Goal: Transaction & Acquisition: Obtain resource

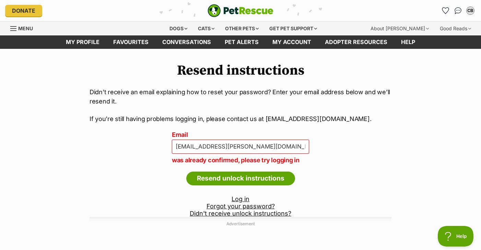
click at [275, 156] on p "was already confirmed, please try logging in" at bounding box center [240, 159] width 137 height 9
click at [242, 196] on link "Log in" at bounding box center [241, 198] width 18 height 7
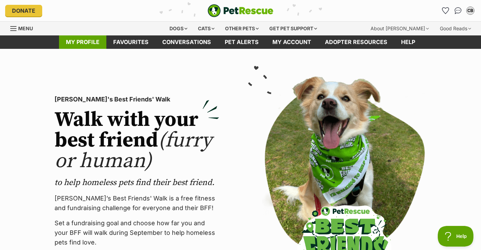
click at [82, 42] on link "My profile" at bounding box center [82, 41] width 47 height 13
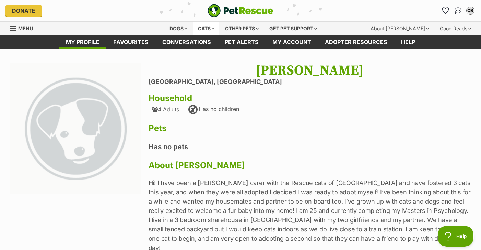
click at [208, 31] on div "Cats" at bounding box center [206, 29] width 26 height 14
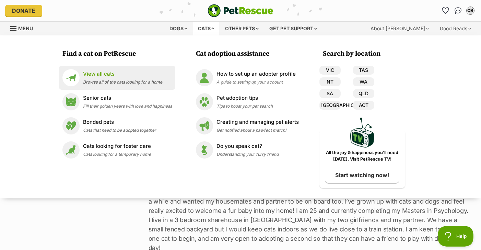
click at [127, 73] on p "View all cats" at bounding box center [122, 74] width 79 height 8
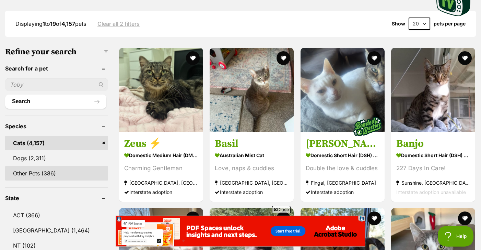
scroll to position [172, 0]
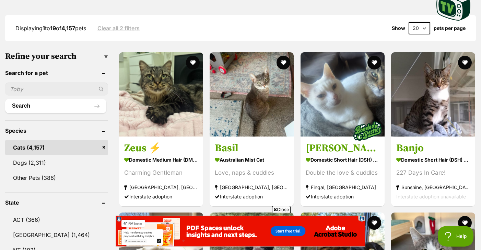
click at [42, 94] on input "text" at bounding box center [56, 88] width 103 height 13
type input "silvanus"
click at [45, 106] on button "Search" at bounding box center [55, 106] width 101 height 14
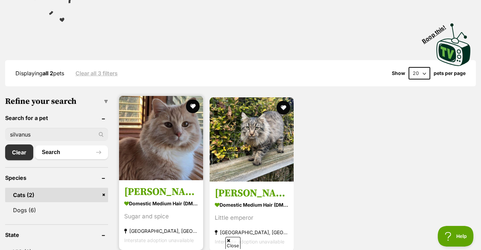
click at [159, 181] on link "Ricardo Silvanus Domestic Medium Hair (DMH) Cat Sugar and spice Pipers Creek, V…" at bounding box center [161, 215] width 84 height 70
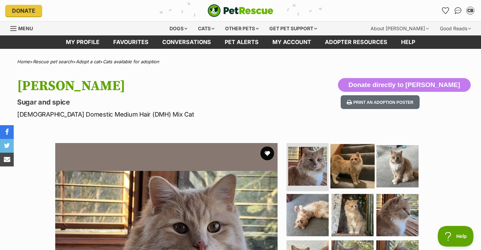
click at [357, 159] on img at bounding box center [353, 166] width 44 height 44
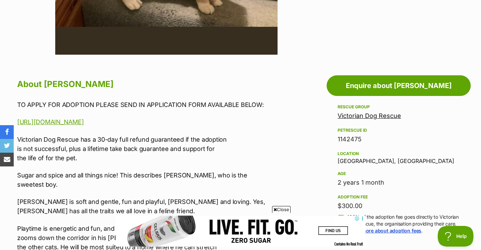
scroll to position [311, 0]
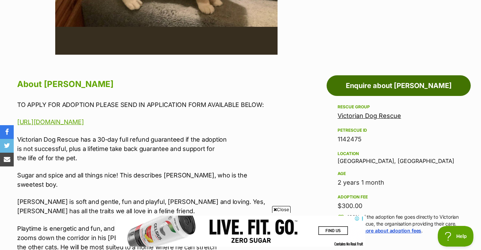
click at [378, 87] on link "Enquire about [PERSON_NAME]" at bounding box center [399, 85] width 144 height 21
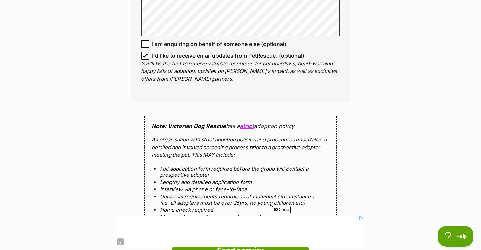
scroll to position [542, 0]
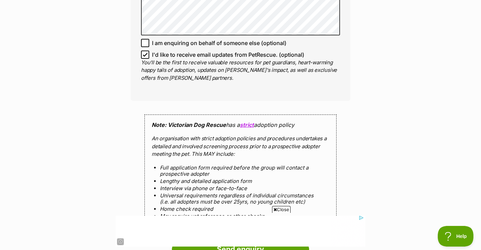
click at [147, 53] on icon at bounding box center [145, 54] width 5 height 5
click at [147, 53] on input "I'd like to receive email updates from PetRescue. (optional)" at bounding box center [145, 54] width 8 height 8
checkbox input "false"
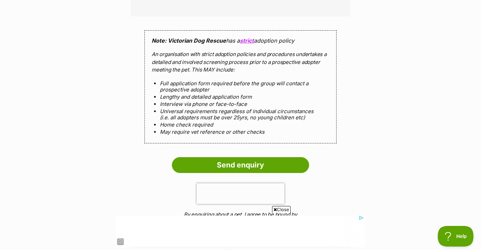
scroll to position [632, 0]
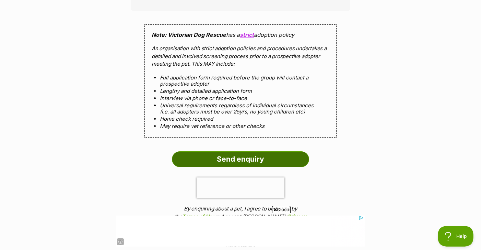
click at [214, 156] on input "Send enquiry" at bounding box center [240, 159] width 137 height 16
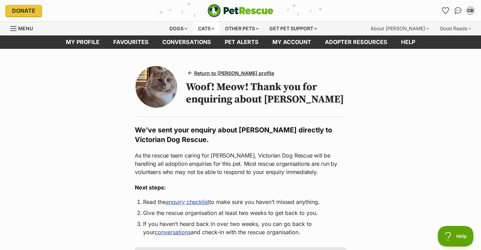
click at [202, 30] on div "Cats" at bounding box center [206, 29] width 26 height 14
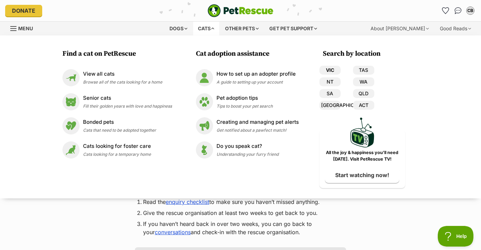
click at [334, 68] on link "VIC" at bounding box center [330, 70] width 21 height 9
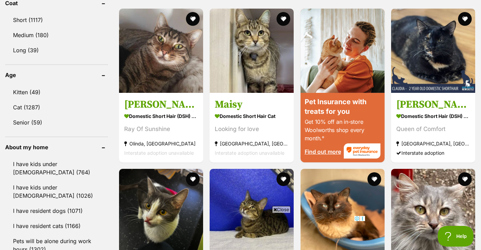
scroll to position [657, 0]
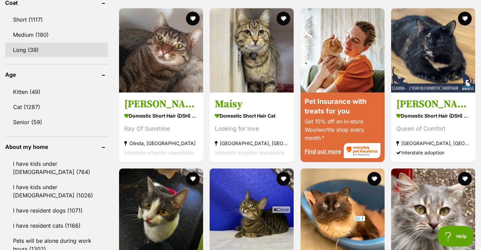
click at [51, 43] on link "Long (39)" at bounding box center [56, 50] width 103 height 14
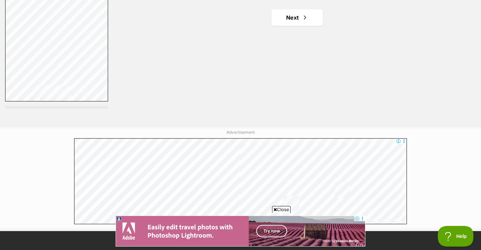
scroll to position [1328, 0]
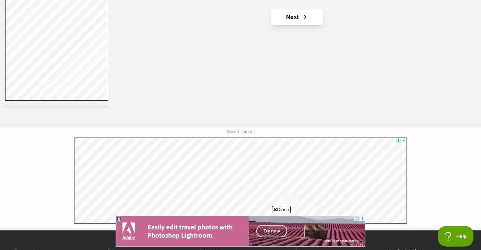
click at [303, 19] on link "Next" at bounding box center [297, 17] width 51 height 16
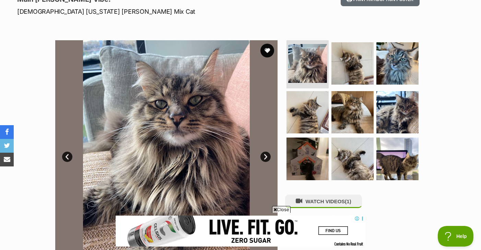
scroll to position [108, 0]
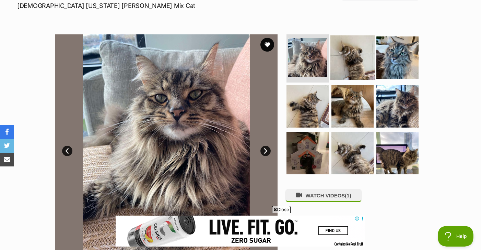
click at [347, 65] on img at bounding box center [353, 57] width 44 height 44
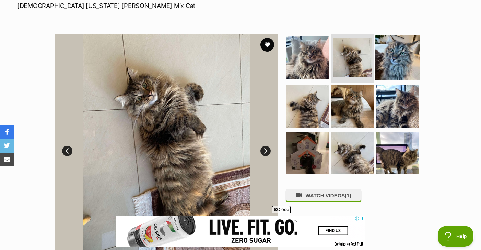
click at [390, 60] on img at bounding box center [398, 57] width 44 height 44
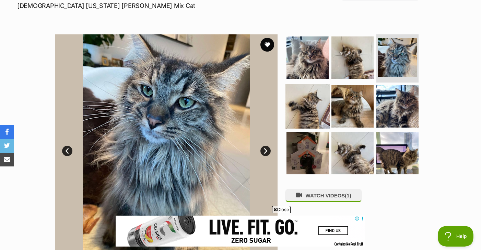
click at [296, 96] on img at bounding box center [308, 106] width 44 height 44
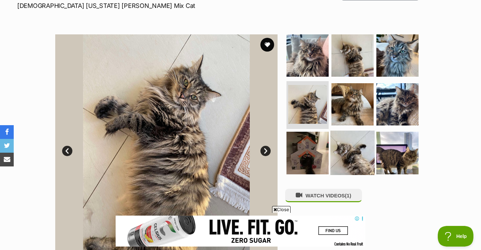
click at [339, 149] on img at bounding box center [353, 152] width 44 height 44
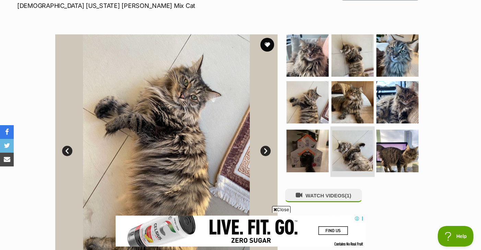
scroll to position [0, 0]
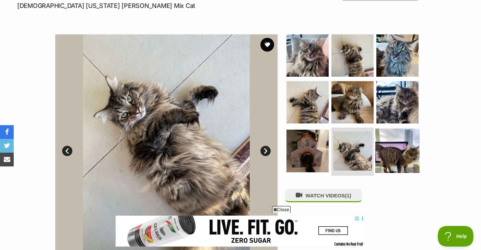
click at [384, 156] on img at bounding box center [398, 150] width 44 height 44
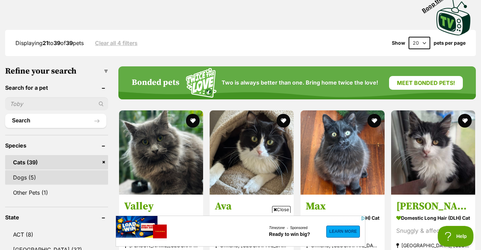
scroll to position [238, 0]
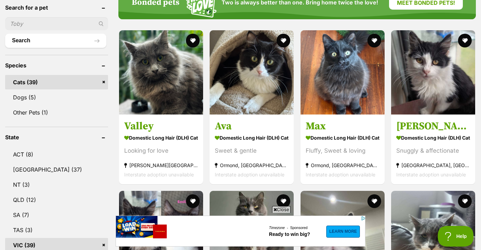
click at [34, 11] on header "Search for a pet" at bounding box center [56, 7] width 103 height 6
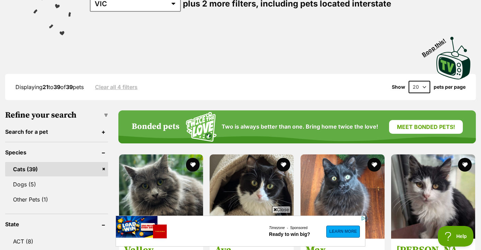
scroll to position [113, 0]
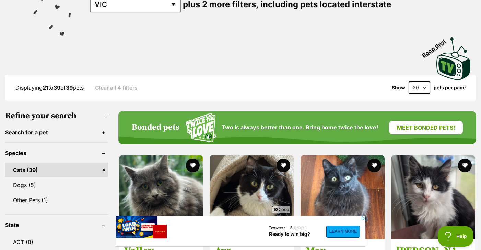
click at [70, 130] on header "Search for a pet" at bounding box center [56, 132] width 103 height 6
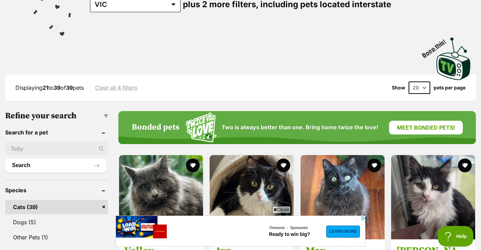
click at [101, 146] on div at bounding box center [56, 148] width 103 height 13
click at [58, 146] on input "text" at bounding box center [56, 148] width 103 height 13
type input "Missy"
click at [57, 163] on button "Search" at bounding box center [55, 165] width 101 height 14
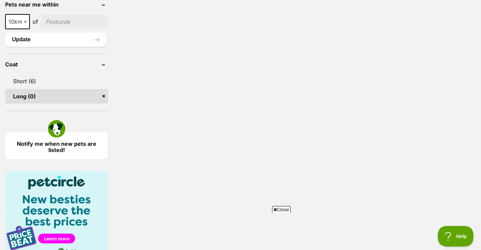
click at [103, 91] on link "Long (0)" at bounding box center [56, 96] width 103 height 14
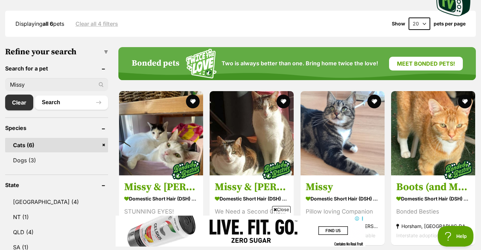
scroll to position [175, 0]
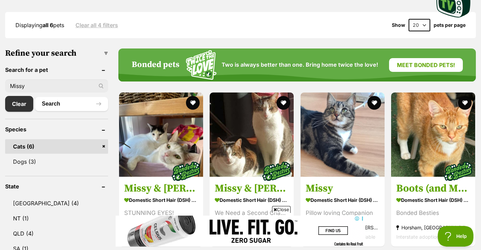
click at [40, 80] on input "Missy" at bounding box center [56, 85] width 103 height 13
type input "Miss"
click at [71, 102] on button "Search" at bounding box center [71, 104] width 73 height 14
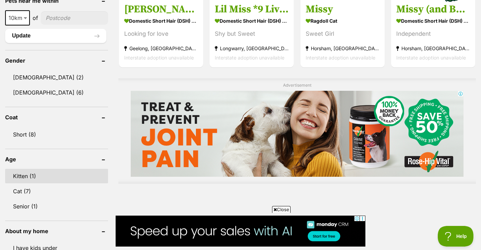
scroll to position [515, 0]
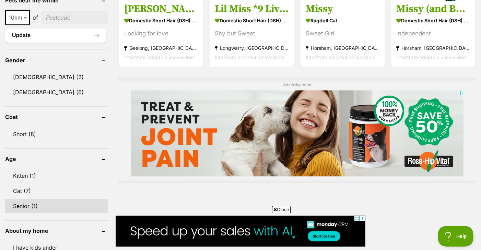
click at [44, 203] on link "Senior (1)" at bounding box center [56, 205] width 103 height 14
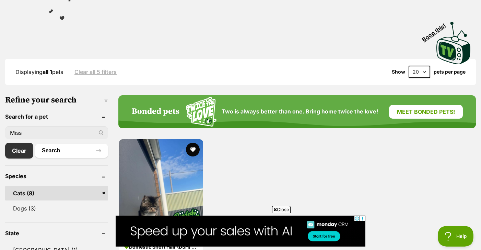
drag, startPoint x: 71, startPoint y: 133, endPoint x: 0, endPoint y: 128, distance: 71.3
click at [71, 150] on button "Search" at bounding box center [71, 150] width 73 height 14
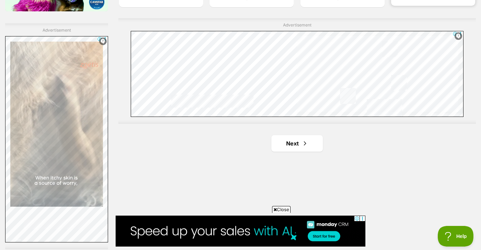
scroll to position [1204, 0]
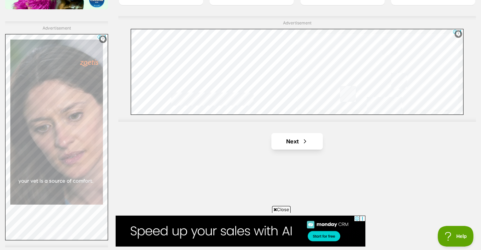
drag, startPoint x: 421, startPoint y: 123, endPoint x: 313, endPoint y: 140, distance: 109.1
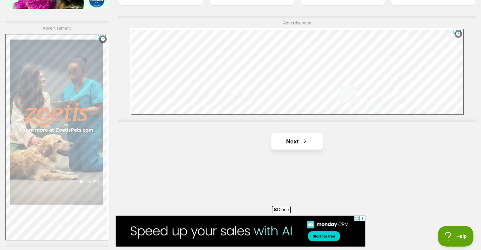
click at [313, 140] on link "Next" at bounding box center [297, 141] width 51 height 16
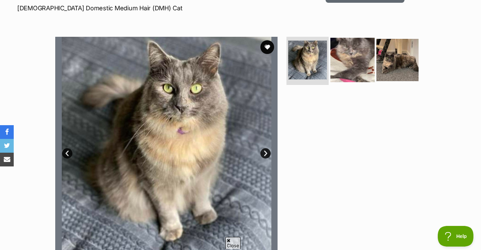
click at [361, 53] on img at bounding box center [353, 60] width 44 height 44
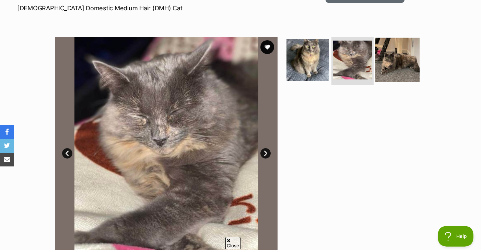
click at [402, 60] on img at bounding box center [398, 60] width 44 height 44
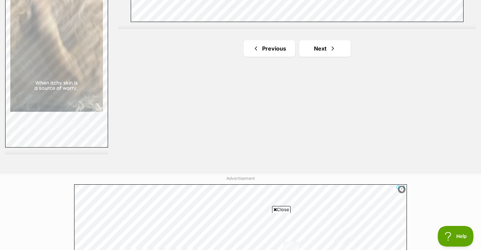
scroll to position [1297, 0]
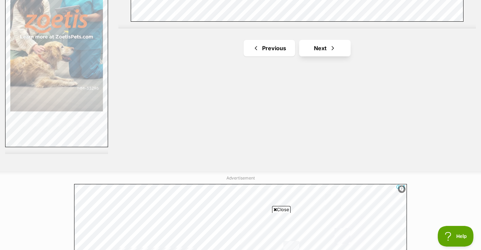
click at [332, 48] on span "Next page" at bounding box center [333, 48] width 7 height 8
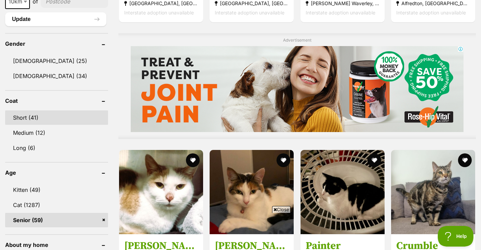
scroll to position [560, 0]
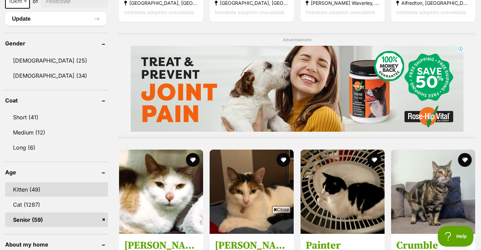
click at [37, 187] on link "Kitten (49)" at bounding box center [56, 189] width 103 height 14
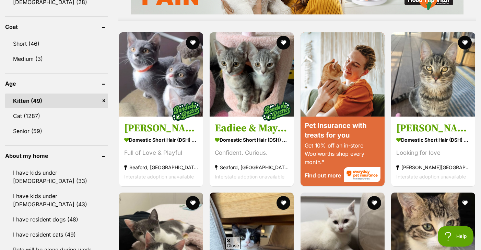
scroll to position [606, 0]
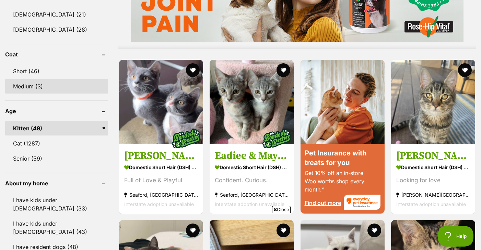
click at [58, 83] on link "Medium (3)" at bounding box center [56, 86] width 103 height 14
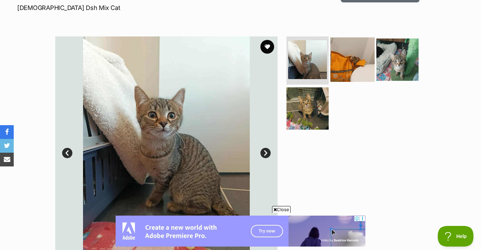
click at [368, 66] on img at bounding box center [353, 59] width 44 height 44
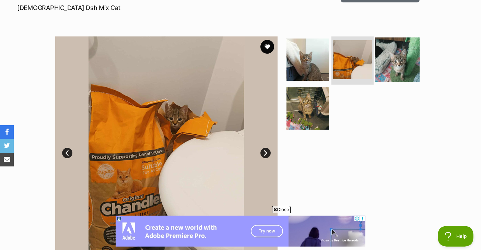
click at [388, 59] on img at bounding box center [398, 59] width 44 height 44
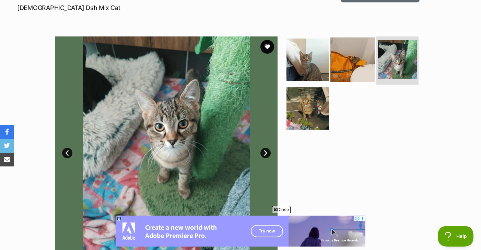
click at [362, 64] on img at bounding box center [353, 59] width 44 height 44
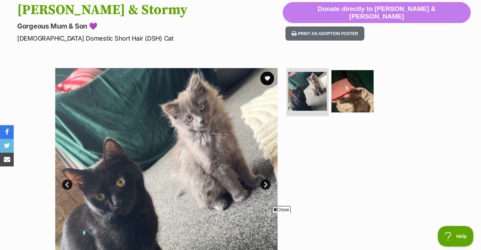
scroll to position [123, 0]
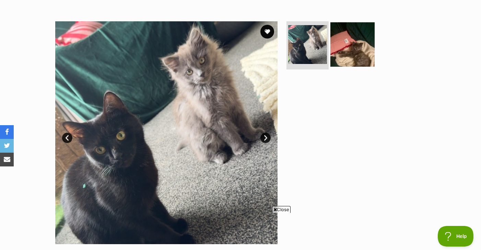
click at [357, 58] on img at bounding box center [353, 44] width 44 height 44
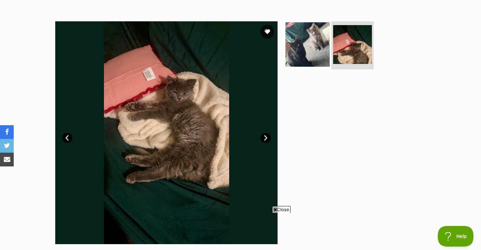
scroll to position [0, 0]
click at [318, 47] on img at bounding box center [308, 44] width 44 height 44
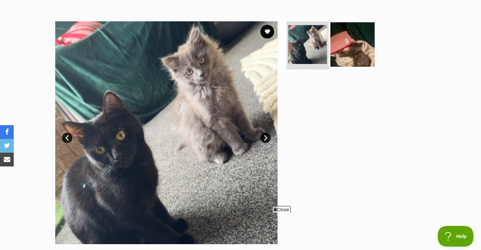
click at [351, 49] on img at bounding box center [353, 44] width 44 height 44
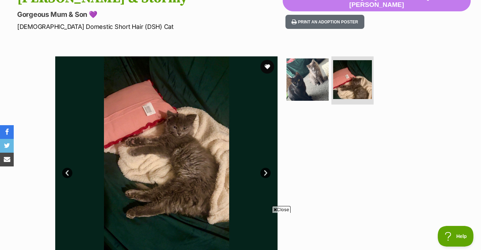
scroll to position [86, 0]
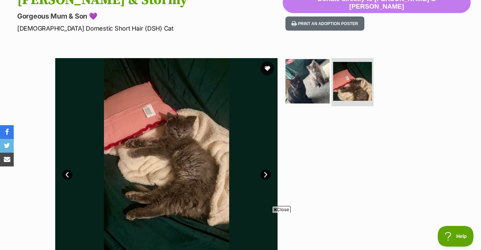
click at [315, 75] on img at bounding box center [308, 81] width 44 height 44
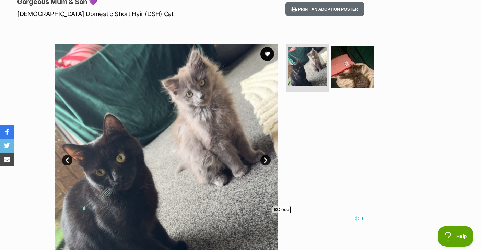
scroll to position [0, 0]
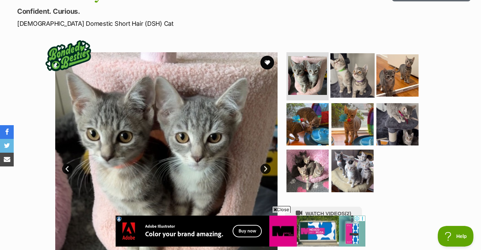
click at [357, 73] on img at bounding box center [353, 75] width 44 height 44
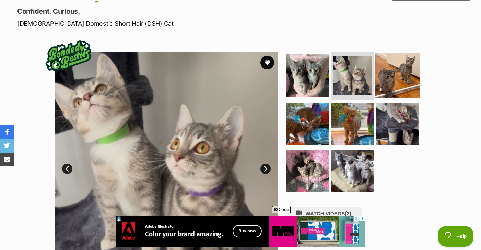
click at [386, 78] on img at bounding box center [398, 75] width 44 height 44
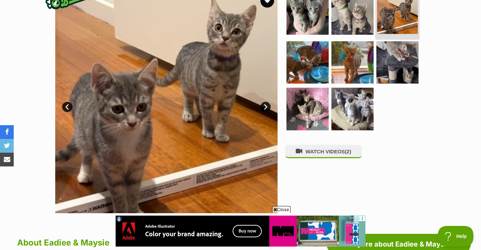
scroll to position [153, 0]
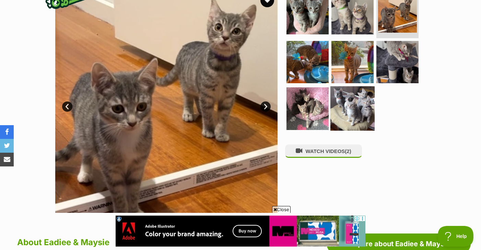
click at [356, 106] on img at bounding box center [353, 108] width 44 height 44
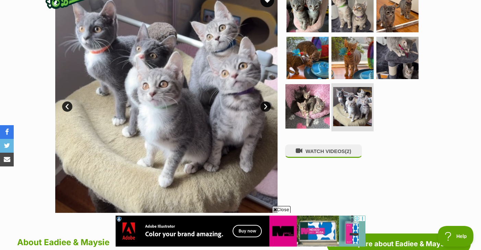
scroll to position [0, 0]
click at [304, 104] on img at bounding box center [308, 106] width 44 height 44
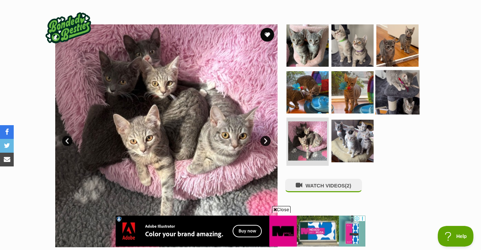
scroll to position [118, 0]
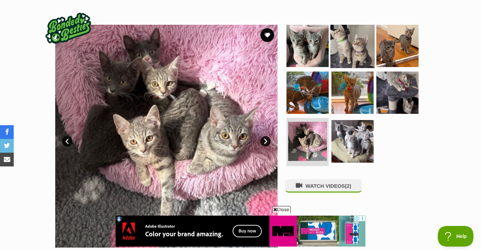
click at [352, 44] on img at bounding box center [353, 46] width 44 height 44
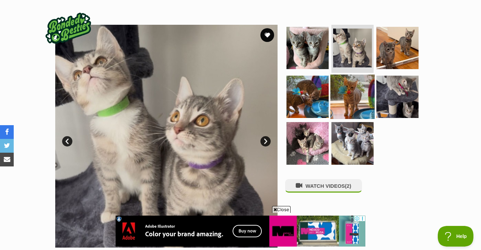
click at [344, 84] on img at bounding box center [353, 96] width 44 height 44
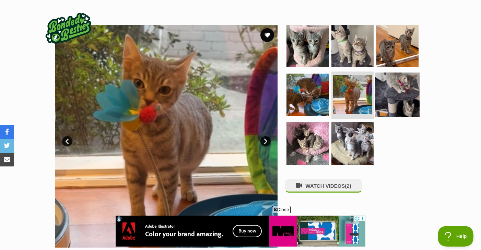
click at [384, 100] on img at bounding box center [398, 94] width 44 height 44
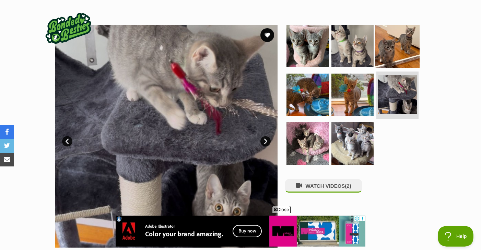
click at [398, 44] on img at bounding box center [398, 46] width 44 height 44
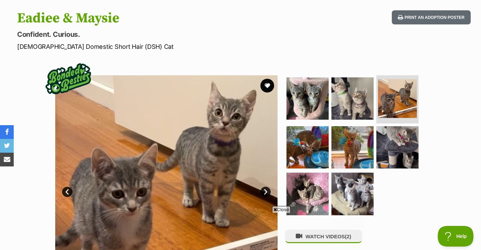
scroll to position [67, 0]
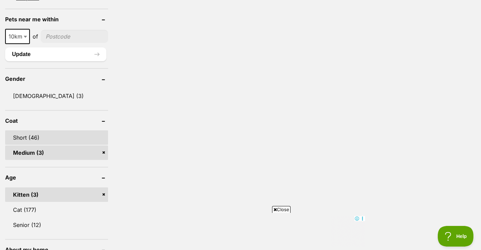
scroll to position [545, 0]
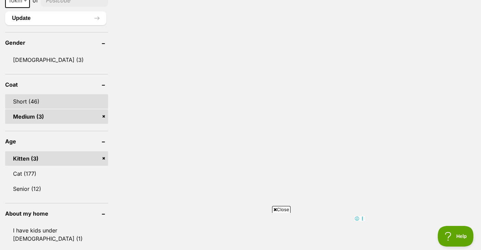
click at [56, 103] on link "Short (46)" at bounding box center [56, 101] width 103 height 14
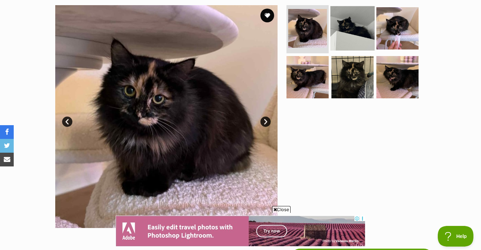
click at [346, 33] on img at bounding box center [353, 28] width 44 height 44
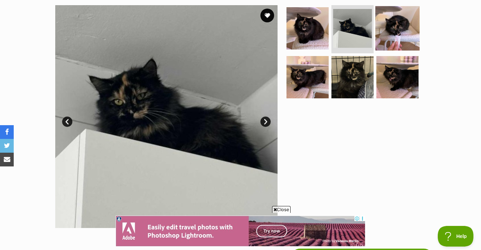
click at [394, 28] on img at bounding box center [398, 28] width 44 height 44
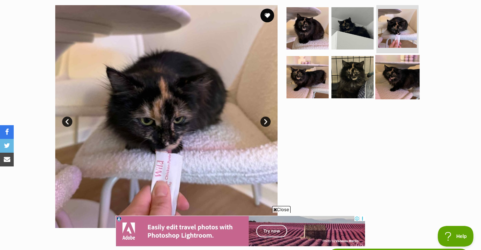
click at [391, 68] on img at bounding box center [398, 77] width 44 height 44
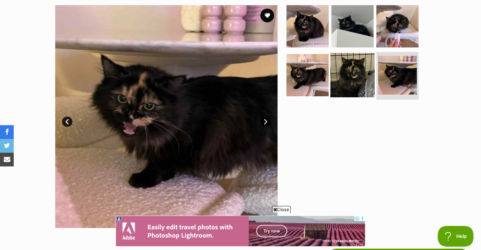
click at [347, 76] on img at bounding box center [353, 75] width 44 height 44
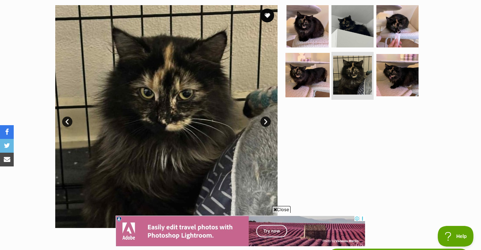
click at [305, 68] on img at bounding box center [308, 75] width 44 height 44
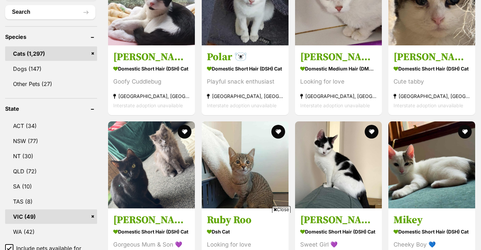
scroll to position [98, 0]
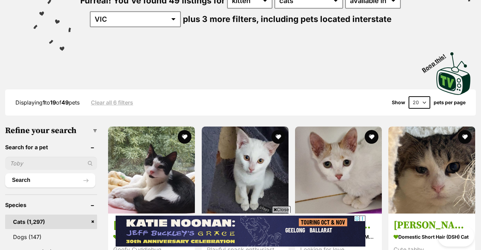
click at [44, 170] on input "text" at bounding box center [51, 163] width 92 height 13
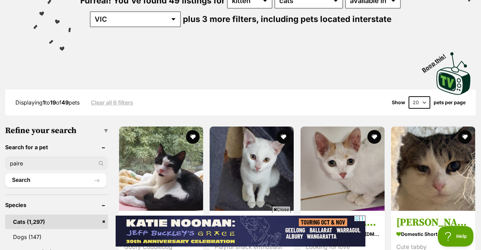
scroll to position [0, 0]
type input "paired"
click at [56, 180] on button "Search" at bounding box center [55, 180] width 101 height 14
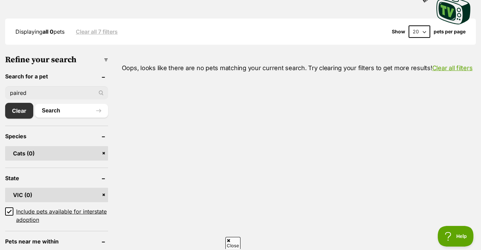
drag, startPoint x: 69, startPoint y: 96, endPoint x: 0, endPoint y: 93, distance: 69.4
click at [71, 110] on button "Search" at bounding box center [71, 111] width 73 height 14
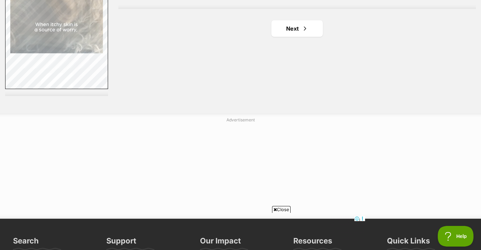
scroll to position [1319, 0]
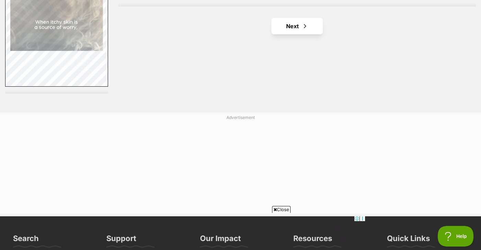
click at [303, 31] on link "Next" at bounding box center [297, 26] width 51 height 16
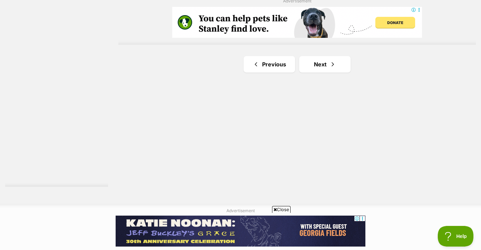
scroll to position [1227, 0]
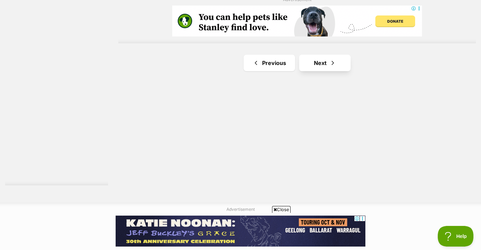
click at [324, 61] on link "Next" at bounding box center [324, 63] width 51 height 16
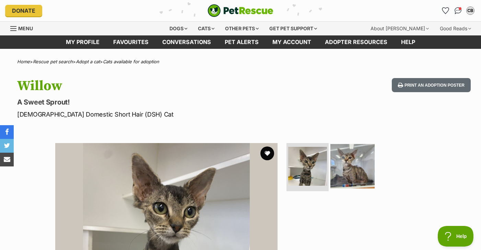
click at [352, 157] on img at bounding box center [353, 166] width 44 height 44
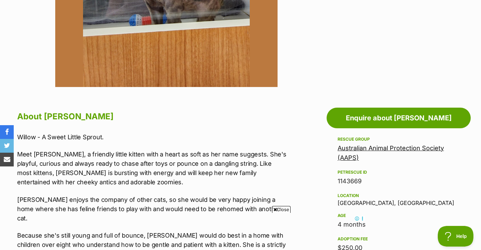
scroll to position [269, 0]
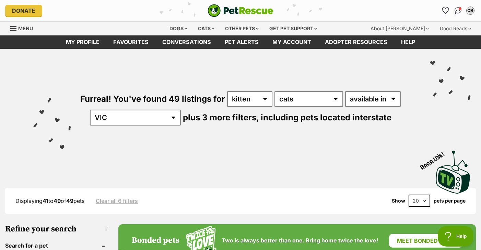
scroll to position [111, 0]
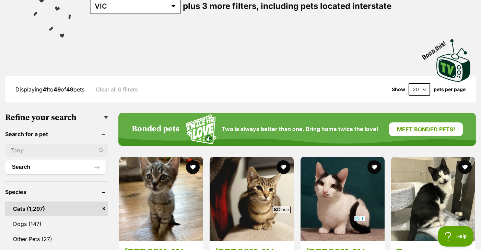
drag, startPoint x: 59, startPoint y: 148, endPoint x: 0, endPoint y: 148, distance: 59.4
type input "bonded"
click at [56, 167] on button "Search" at bounding box center [55, 167] width 101 height 14
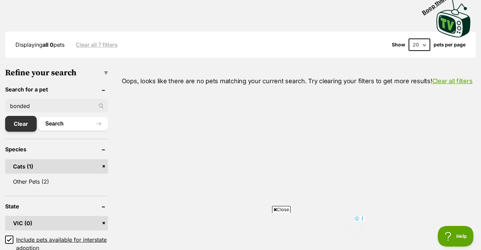
scroll to position [155, 0]
click at [22, 121] on link "Clear" at bounding box center [21, 124] width 32 height 16
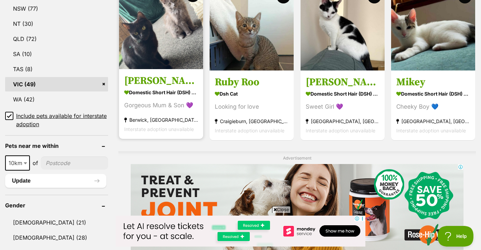
click at [150, 42] on img at bounding box center [161, 27] width 84 height 84
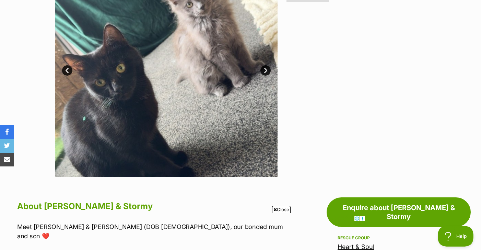
scroll to position [126, 0]
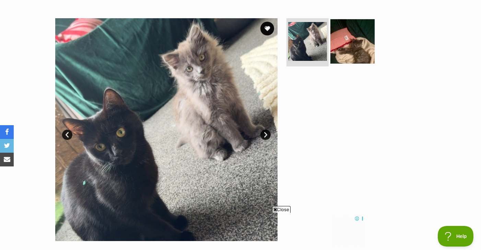
click at [358, 29] on img at bounding box center [353, 41] width 44 height 44
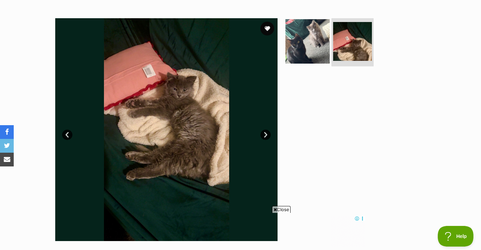
click at [318, 36] on img at bounding box center [308, 41] width 44 height 44
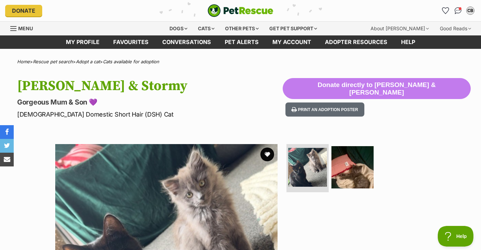
scroll to position [0, 0]
click at [182, 31] on div "Dogs" at bounding box center [178, 29] width 27 height 14
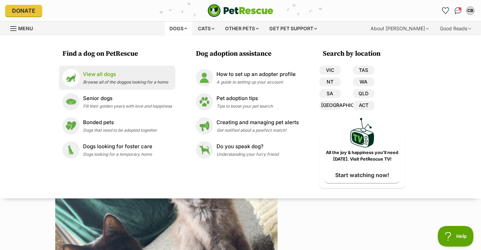
click at [125, 77] on p "View all dogs" at bounding box center [125, 74] width 85 height 8
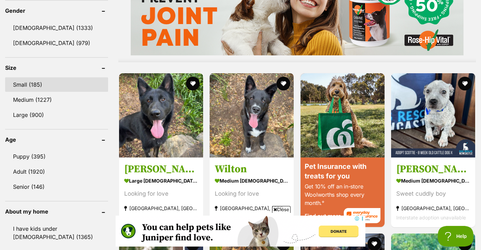
scroll to position [593, 0]
click at [44, 84] on link "Small (185)" at bounding box center [56, 84] width 103 height 14
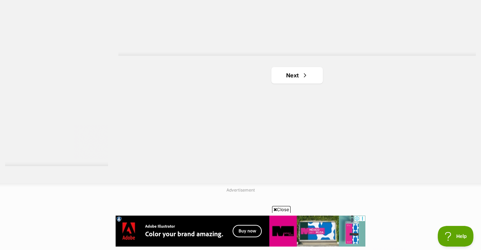
scroll to position [1270, 0]
click at [311, 76] on link "Next" at bounding box center [297, 74] width 51 height 16
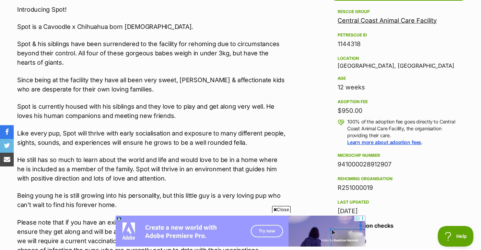
scroll to position [409, 0]
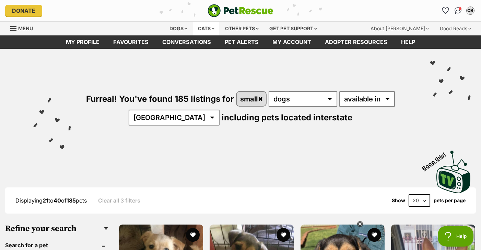
click at [206, 26] on div "Cats" at bounding box center [206, 29] width 26 height 14
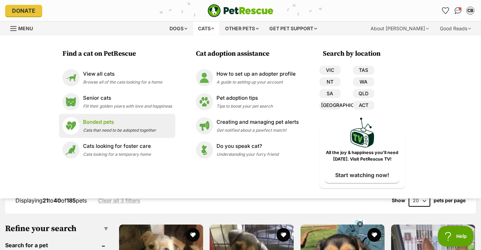
click at [122, 119] on p "Bonded pets" at bounding box center [119, 122] width 73 height 8
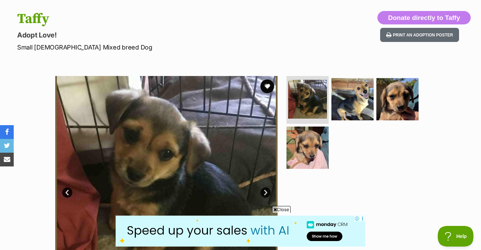
scroll to position [68, 0]
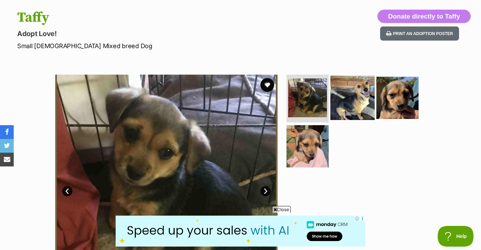
click at [342, 101] on img at bounding box center [353, 97] width 44 height 44
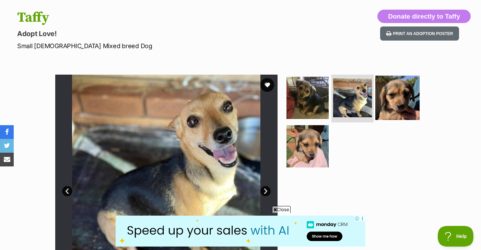
click at [394, 102] on img at bounding box center [398, 97] width 44 height 44
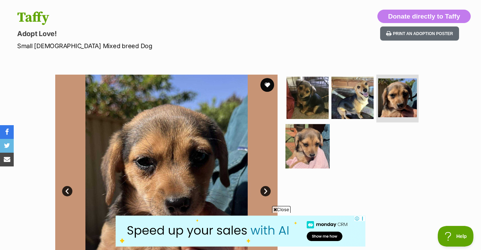
click at [308, 145] on img at bounding box center [308, 146] width 44 height 44
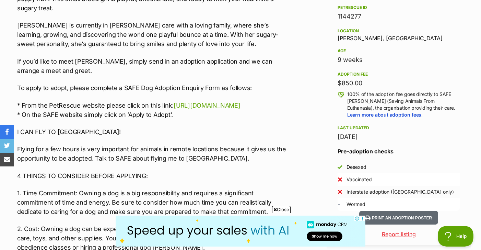
scroll to position [443, 0]
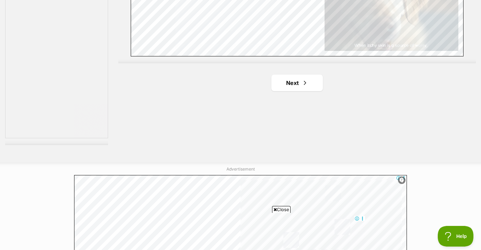
scroll to position [1306, 0]
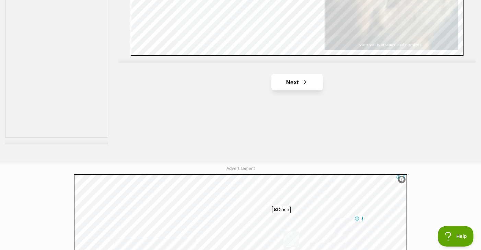
click at [305, 79] on span "Next page" at bounding box center [305, 82] width 7 height 8
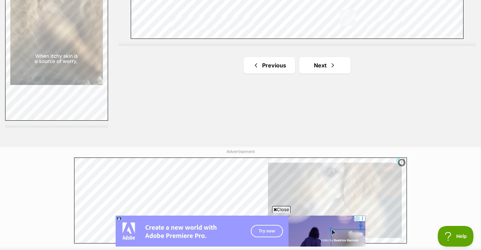
scroll to position [1323, 0]
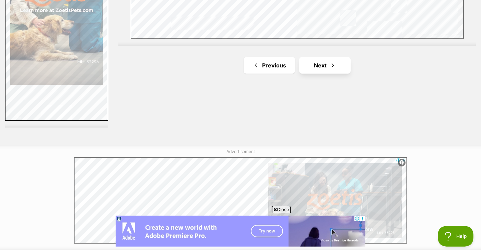
click at [347, 65] on link "Next" at bounding box center [324, 65] width 51 height 16
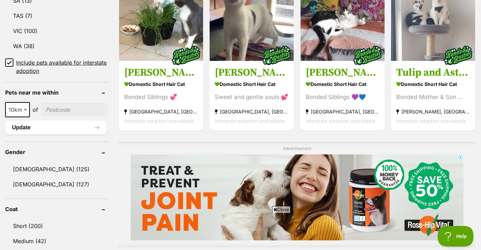
scroll to position [489, 0]
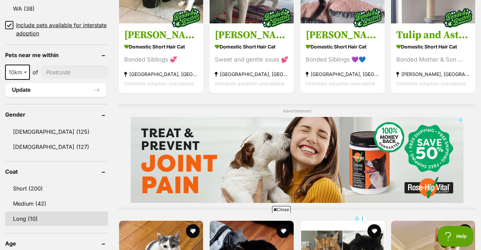
click at [28, 215] on link "Long (10)" at bounding box center [56, 218] width 103 height 14
